Goal: Purchase product/service

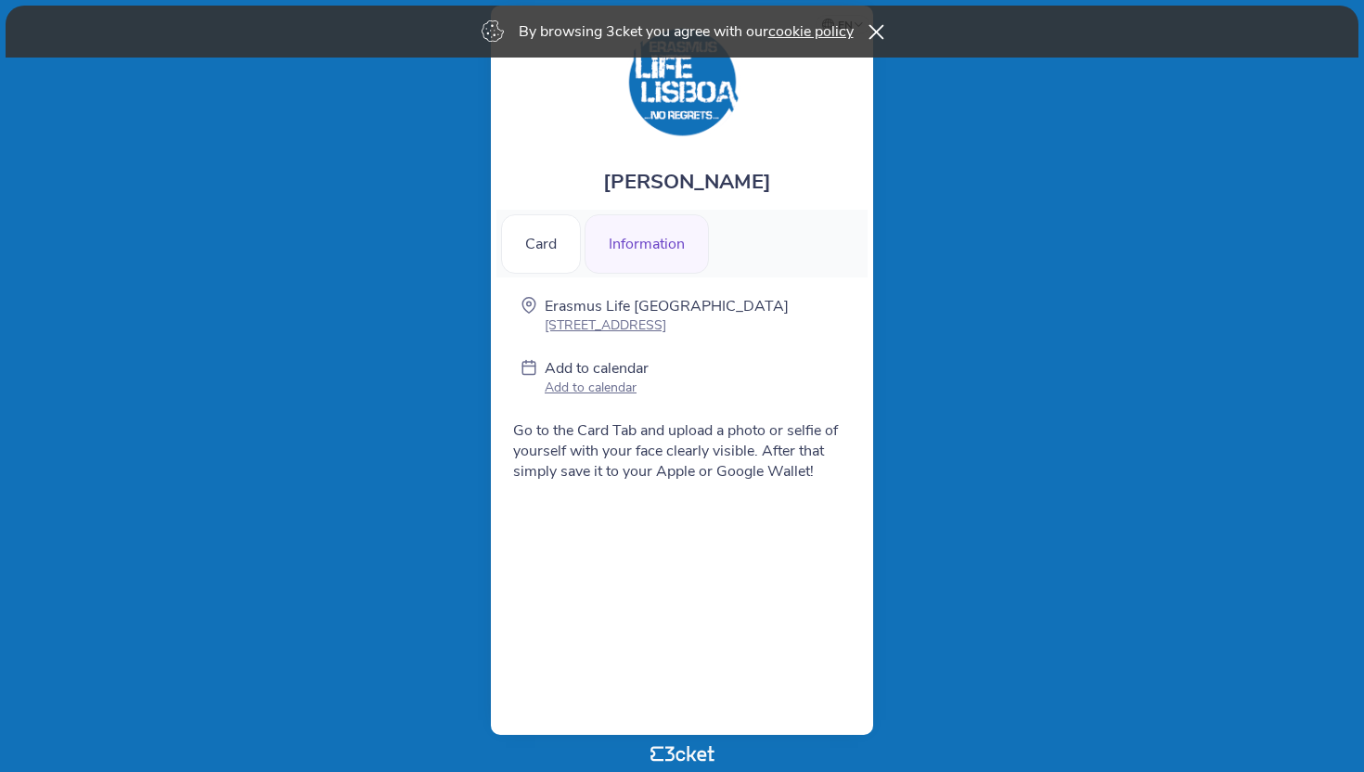
click at [878, 32] on icon at bounding box center [876, 31] width 15 height 15
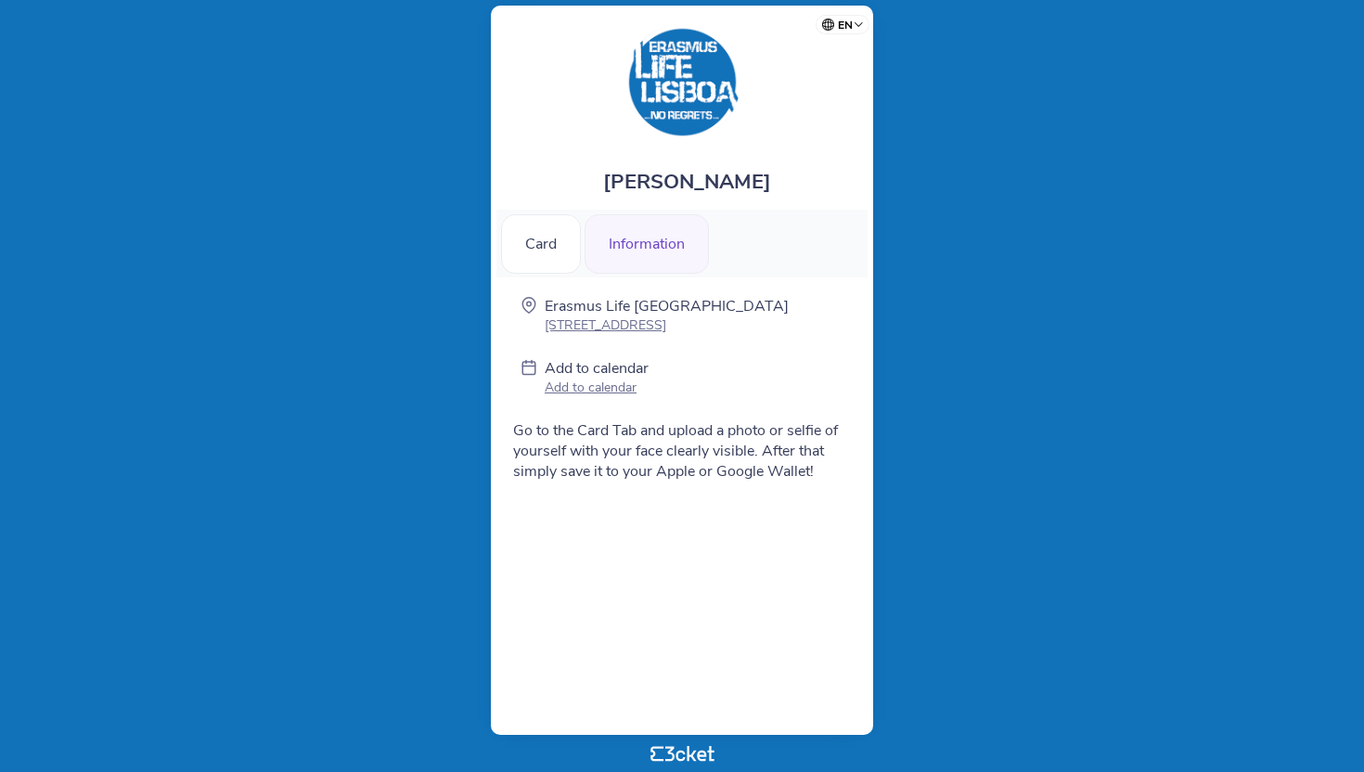
click at [664, 246] on div "Information" at bounding box center [647, 243] width 124 height 59
click at [556, 246] on div "Card" at bounding box center [541, 243] width 80 height 59
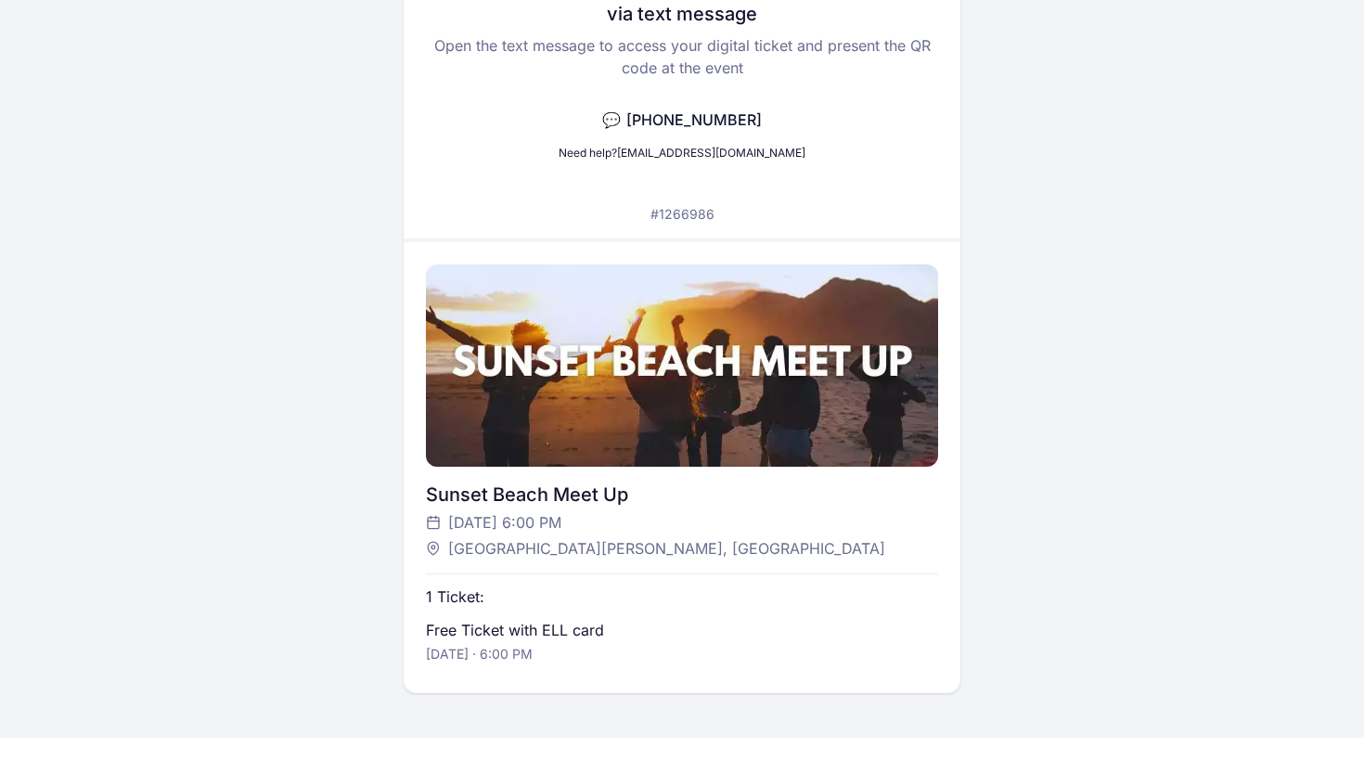
scroll to position [310, 0]
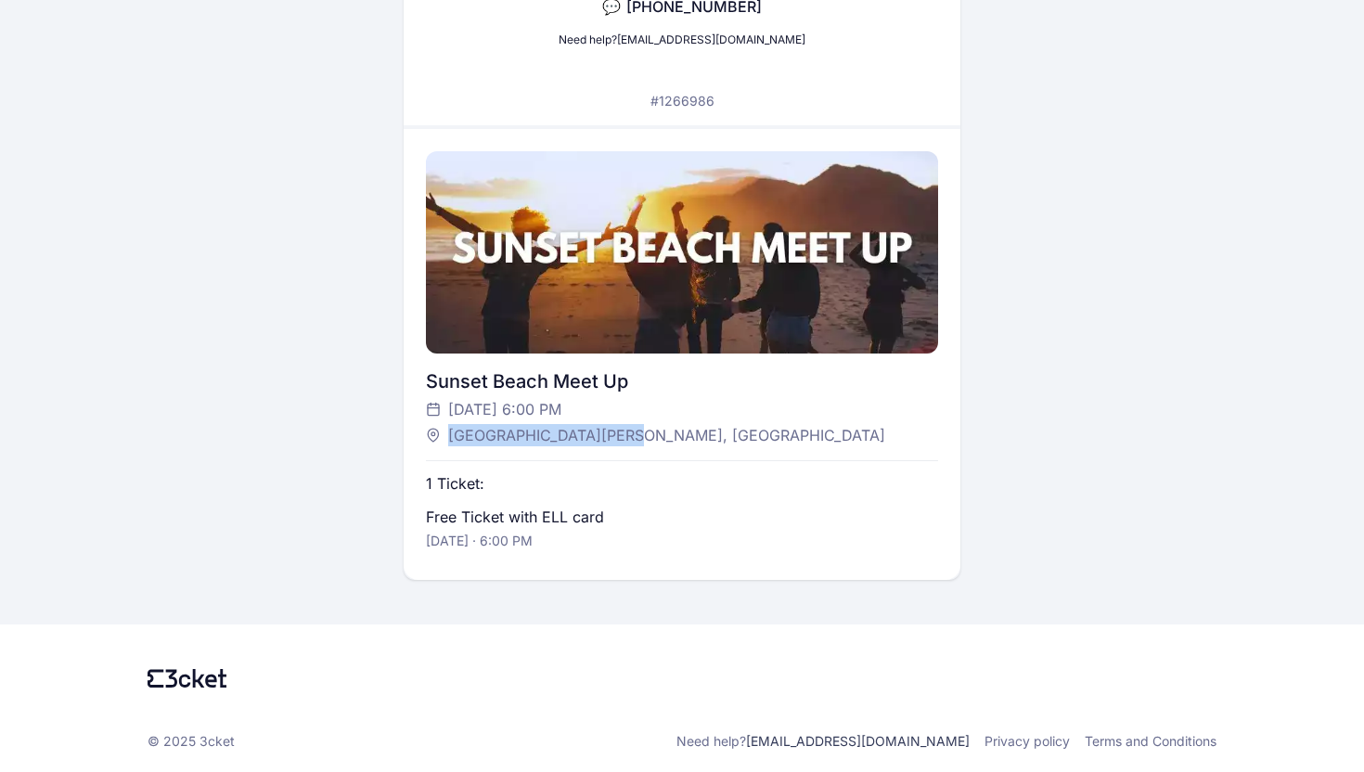
drag, startPoint x: 449, startPoint y: 434, endPoint x: 767, endPoint y: 439, distance: 318.3
click at [767, 439] on div "[GEOGRAPHIC_DATA][PERSON_NAME], [GEOGRAPHIC_DATA]" at bounding box center [672, 435] width 493 height 22
copy span "[GEOGRAPHIC_DATA][PERSON_NAME], [GEOGRAPHIC_DATA]"
